Goal: Check status: Check status

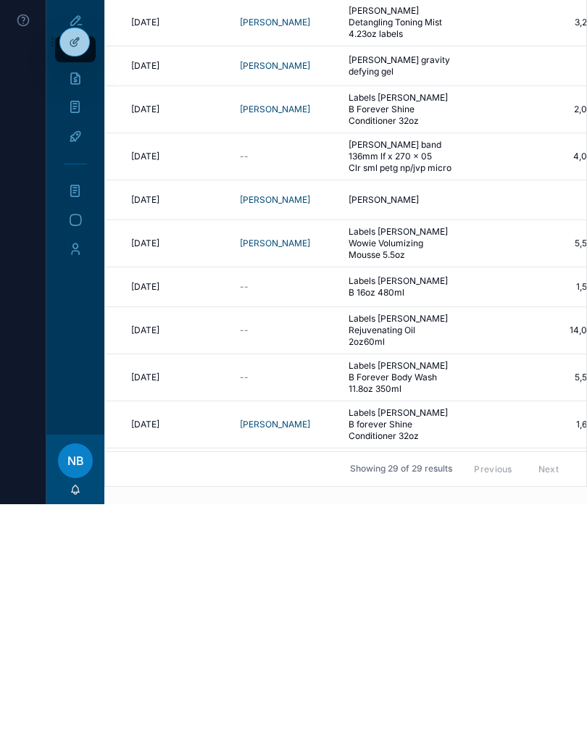
scroll to position [0, 310]
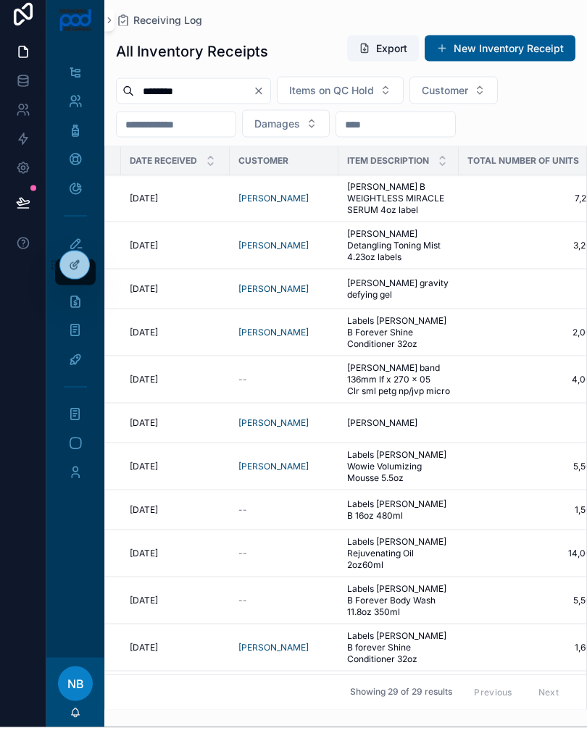
type input "********"
click at [270, 94] on button "Clear" at bounding box center [261, 100] width 17 height 12
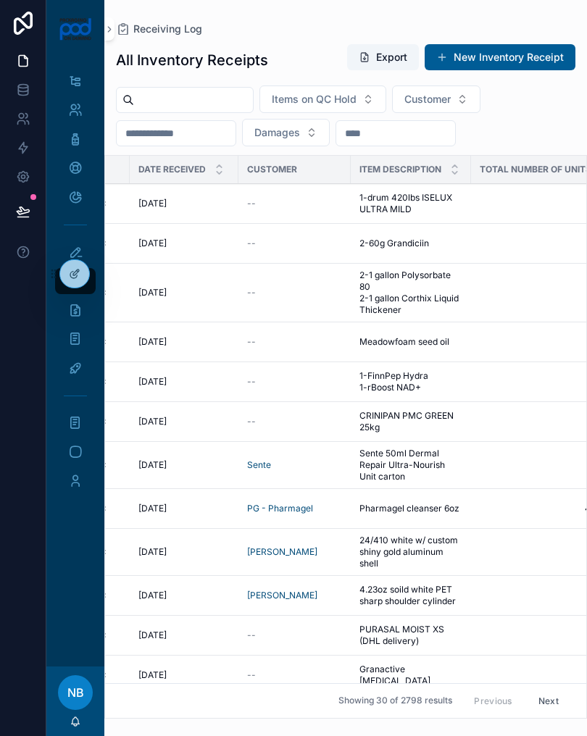
click at [211, 107] on input "scrollable content" at bounding box center [193, 100] width 119 height 20
type input "****"
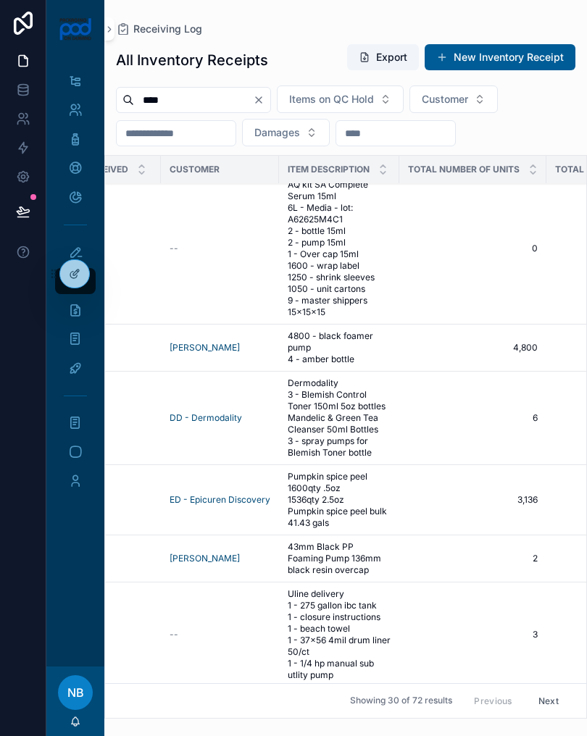
scroll to position [130, 389]
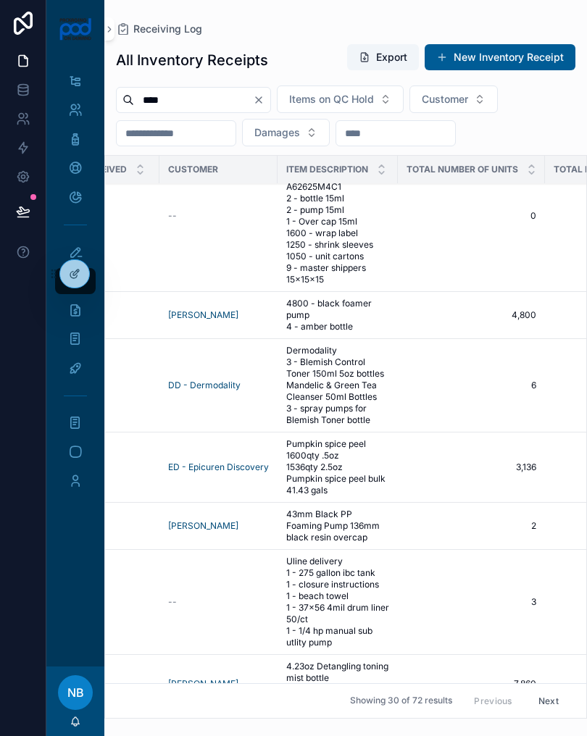
click at [322, 327] on span "4800 - black foamer pump 4 - amber bottle" at bounding box center [337, 315] width 103 height 35
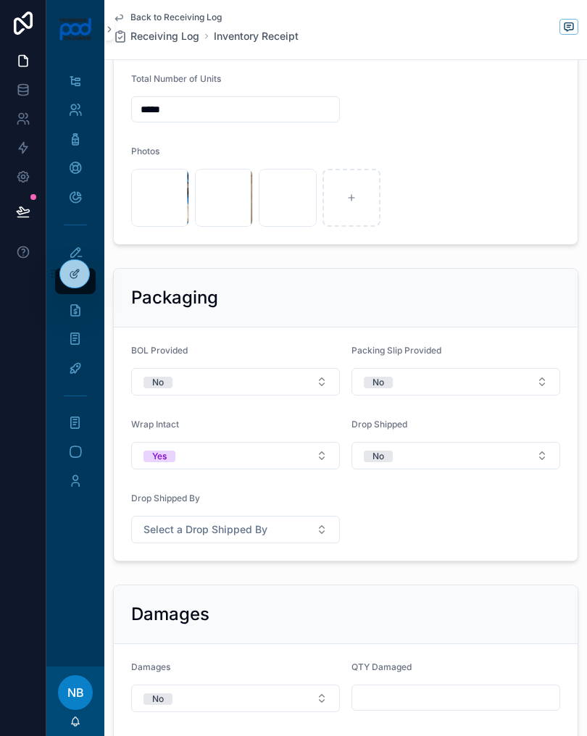
scroll to position [606, 0]
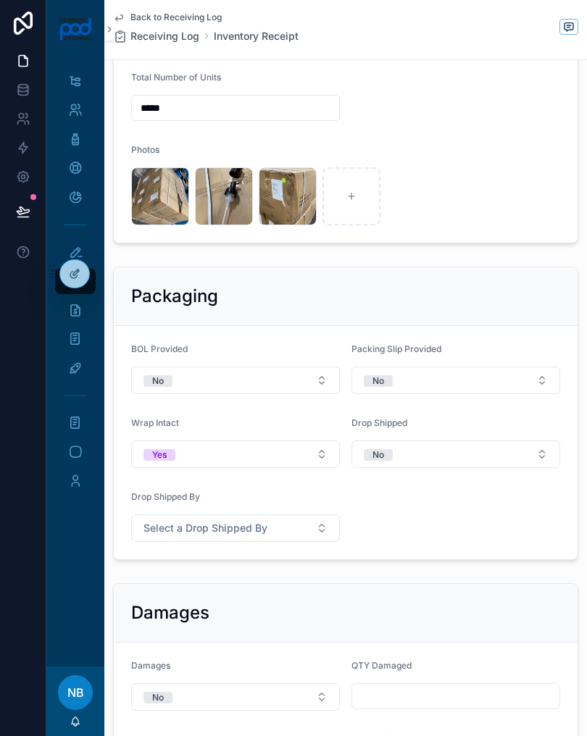
click at [225, 189] on div "image .jpg" at bounding box center [224, 196] width 58 height 58
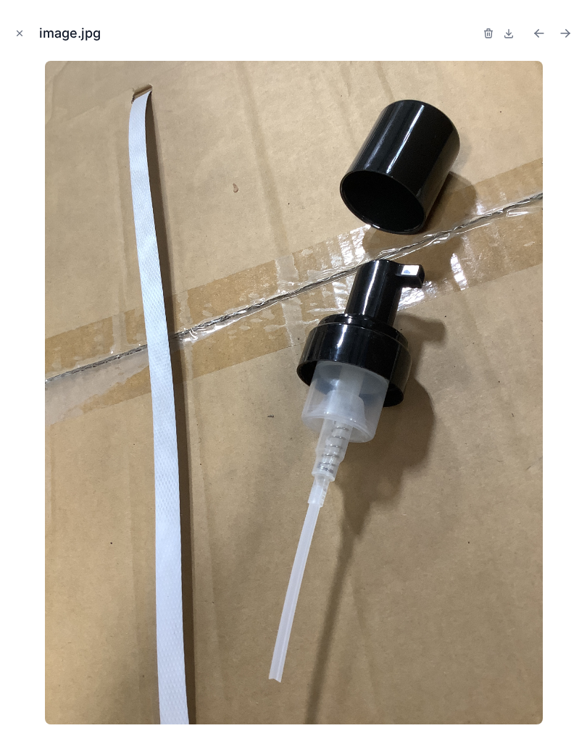
click at [27, 29] on button "Close modal" at bounding box center [20, 33] width 16 height 16
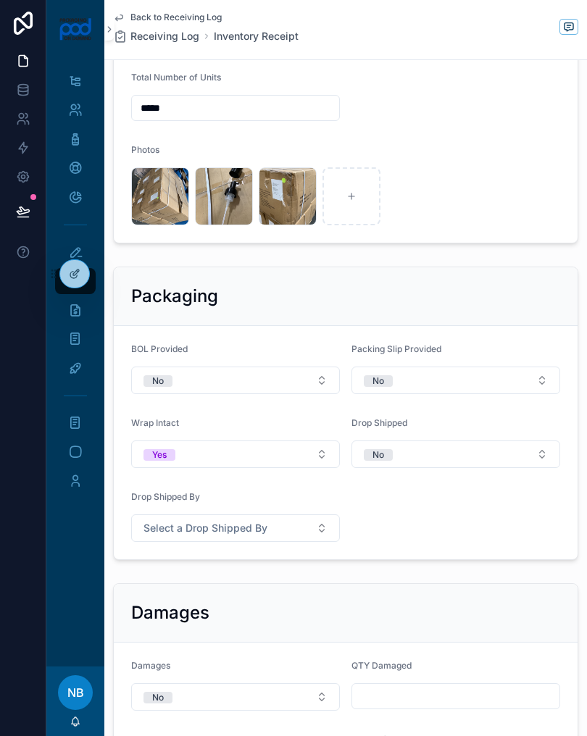
click at [289, 191] on div "image .jpg" at bounding box center [288, 196] width 58 height 58
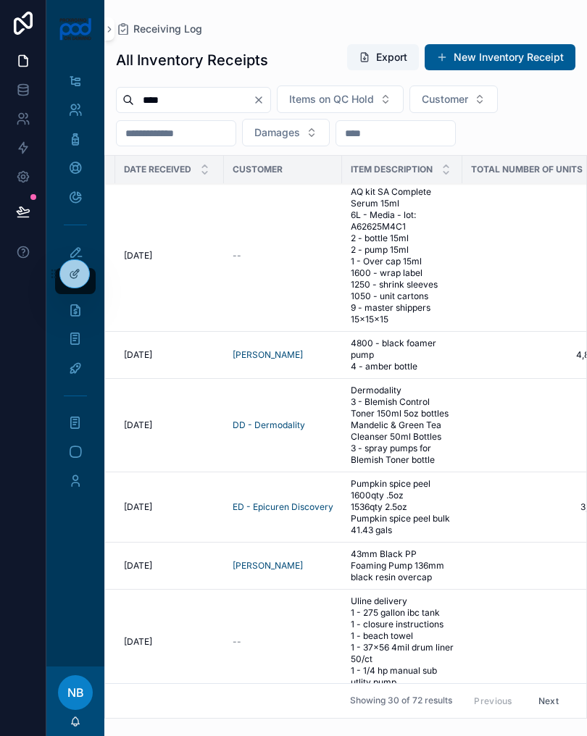
scroll to position [90, 324]
click at [400, 373] on span "4800 - black foamer pump 4 - amber bottle" at bounding box center [402, 355] width 103 height 35
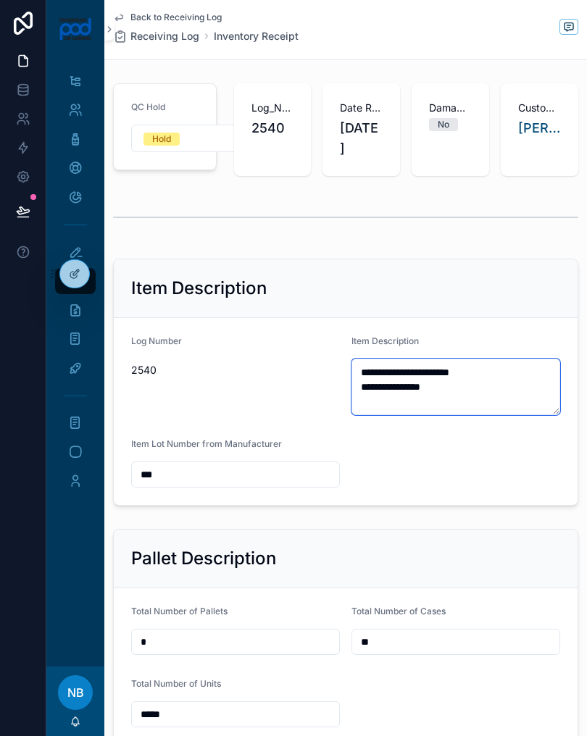
click at [399, 372] on textarea "**********" at bounding box center [455, 386] width 209 height 56
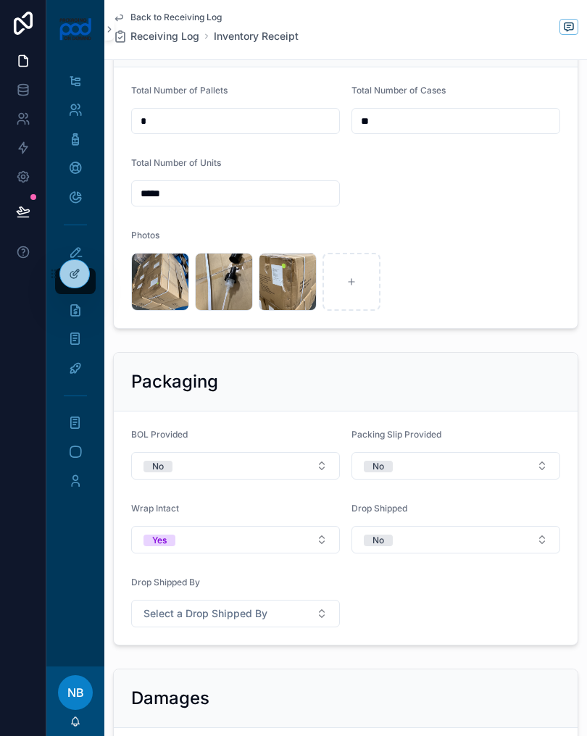
scroll to position [525, 0]
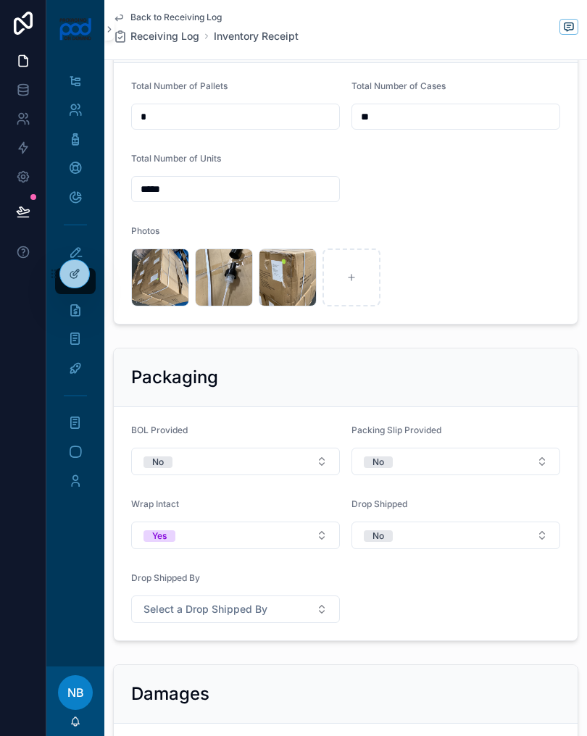
click at [225, 264] on div "image .jpg" at bounding box center [224, 277] width 58 height 58
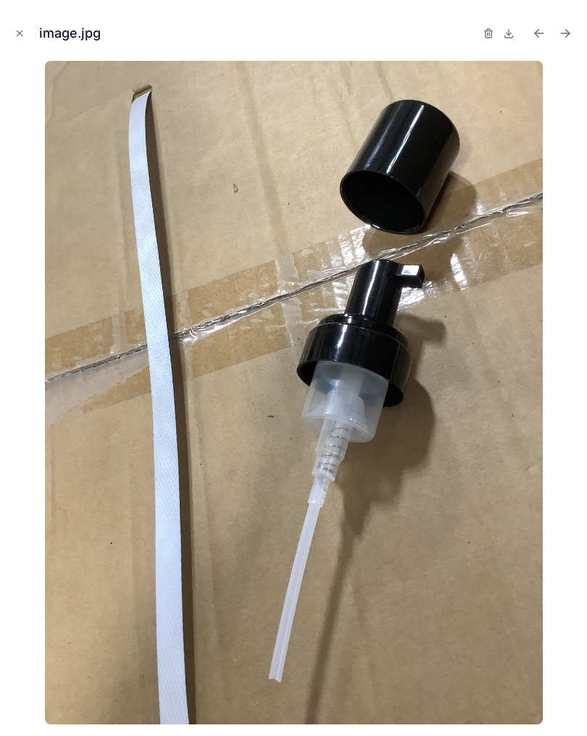
click at [14, 38] on button "Close modal" at bounding box center [20, 33] width 16 height 16
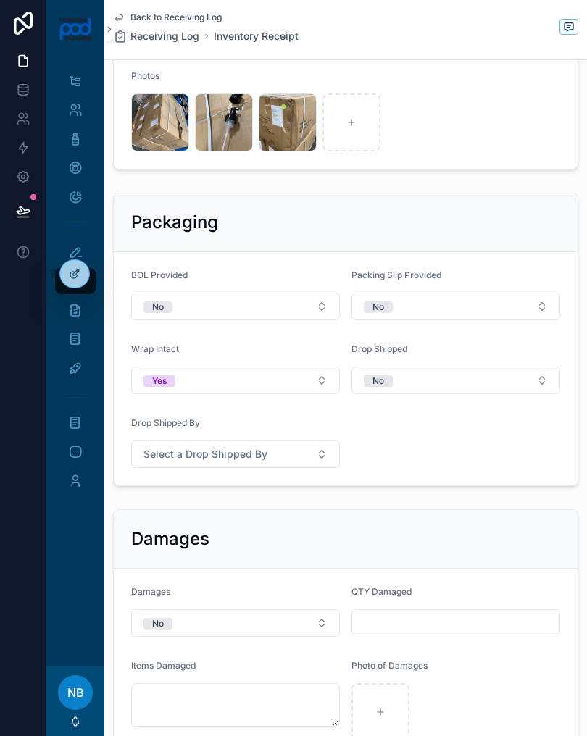
scroll to position [658, 0]
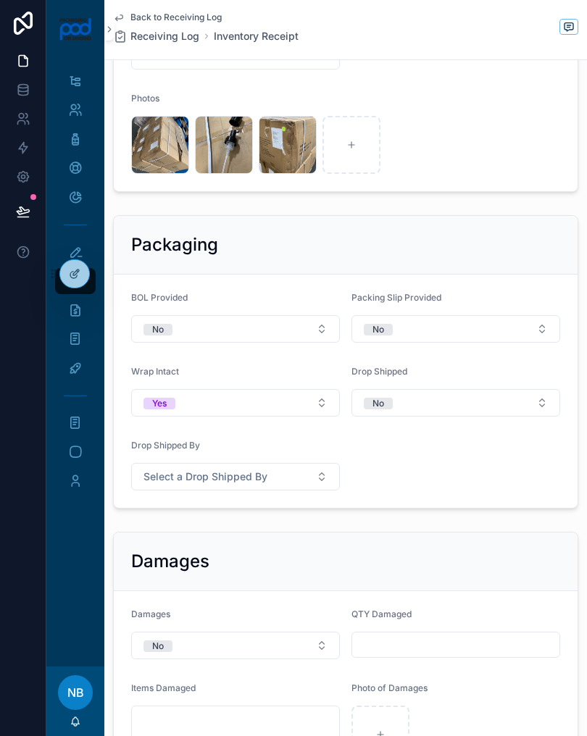
click at [290, 148] on div "image .jpg" at bounding box center [288, 145] width 58 height 58
